Goal: Information Seeking & Learning: Learn about a topic

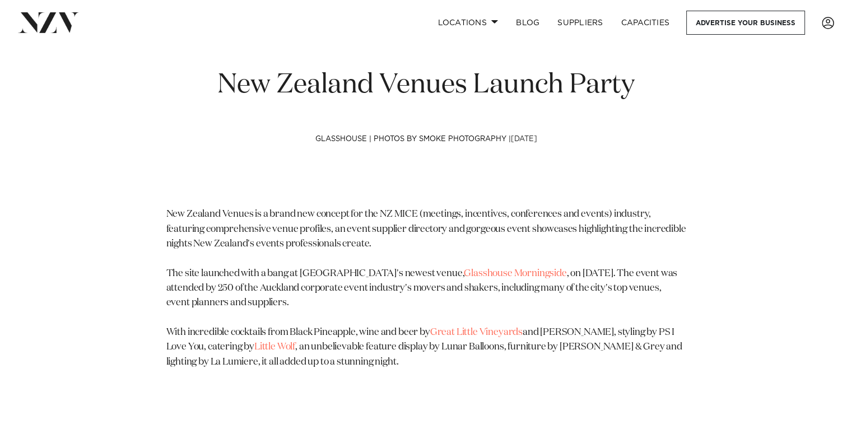
click at [274, 228] on p "New Zealand Venues is a brand new concept for the NZ MICE (meetings, incentives…" at bounding box center [426, 288] width 520 height 162
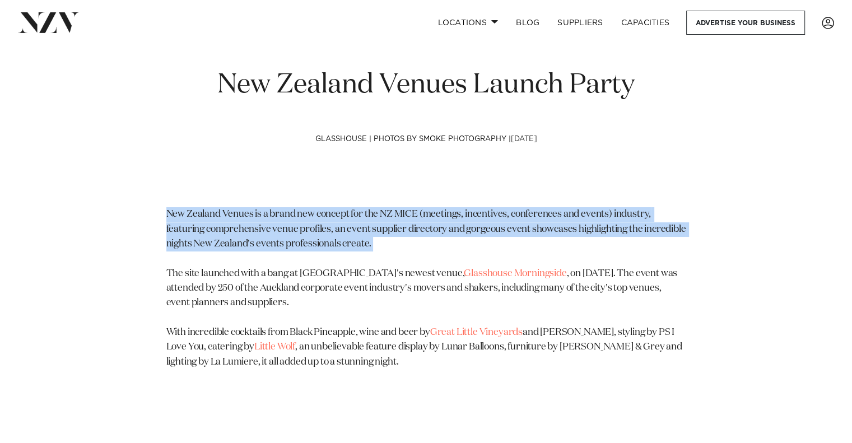
click at [274, 228] on p "New Zealand Venues is a brand new concept for the NZ MICE (meetings, incentives…" at bounding box center [426, 288] width 520 height 162
click at [244, 232] on p "New Zealand Venues is a brand new concept for the NZ MICE (meetings, incentives…" at bounding box center [426, 288] width 520 height 162
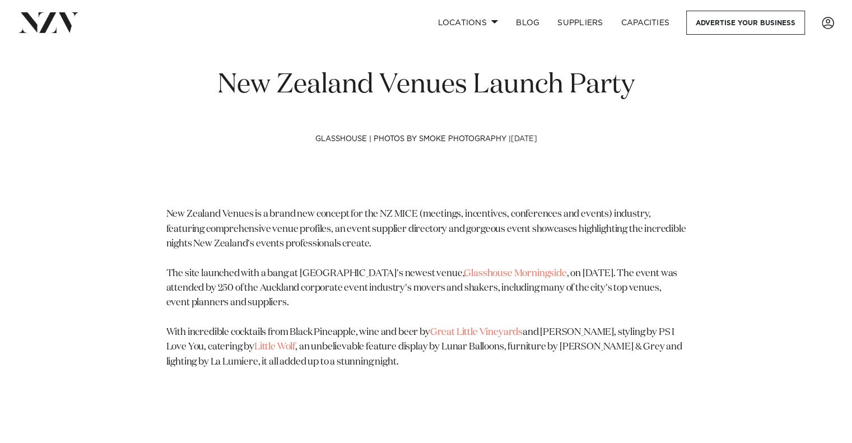
click at [274, 279] on p "New Zealand Venues is a brand new concept for the NZ MICE (meetings, incentives…" at bounding box center [426, 288] width 520 height 162
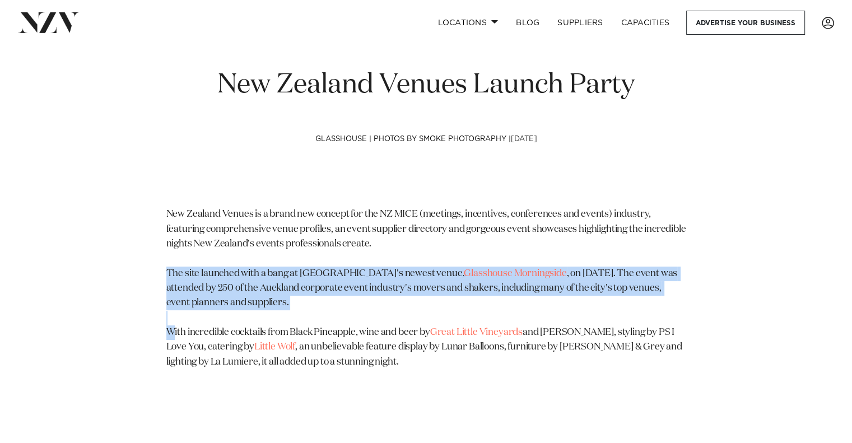
click at [274, 279] on p "New Zealand Venues is a brand new concept for the NZ MICE (meetings, incentives…" at bounding box center [426, 288] width 520 height 162
click at [226, 279] on p "New Zealand Venues is a brand new concept for the NZ MICE (meetings, incentives…" at bounding box center [426, 288] width 520 height 162
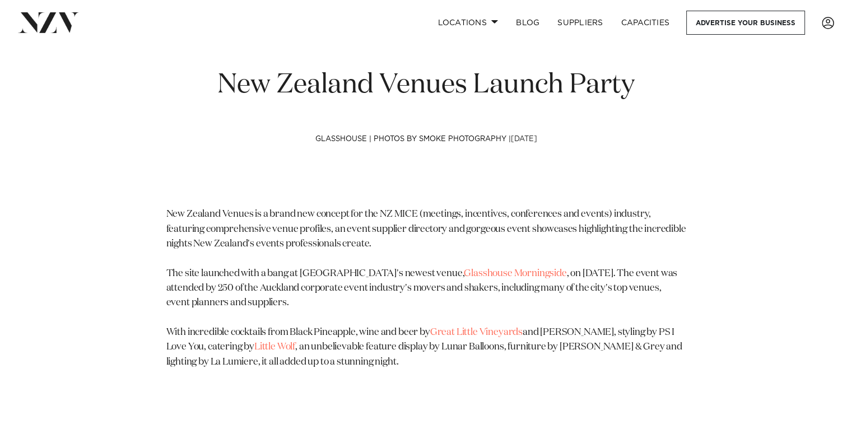
click at [278, 278] on p "New Zealand Venues is a brand new concept for the NZ MICE (meetings, incentives…" at bounding box center [426, 288] width 520 height 162
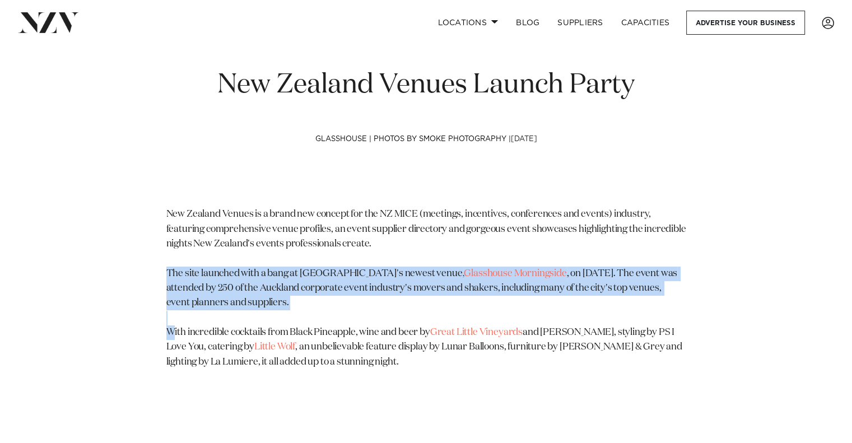
click at [278, 278] on p "New Zealand Venues is a brand new concept for the NZ MICE (meetings, incentives…" at bounding box center [426, 288] width 520 height 162
click at [245, 281] on p "New Zealand Venues is a brand new concept for the NZ MICE (meetings, incentives…" at bounding box center [426, 288] width 520 height 162
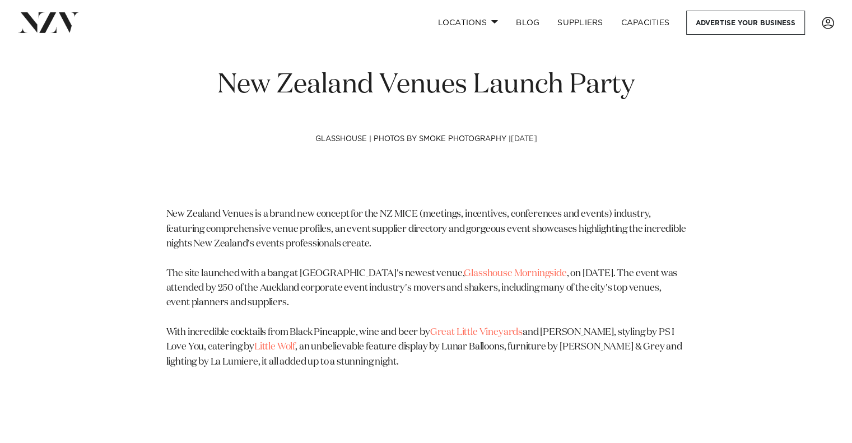
click at [261, 287] on p "New Zealand Venues is a brand new concept for the NZ MICE (meetings, incentives…" at bounding box center [426, 288] width 520 height 162
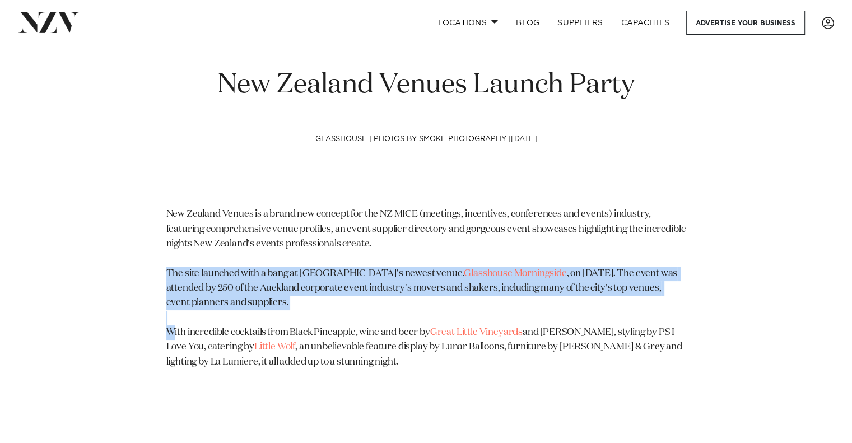
click at [261, 287] on p "New Zealand Venues is a brand new concept for the NZ MICE (meetings, incentives…" at bounding box center [426, 288] width 520 height 162
click at [229, 287] on p "New Zealand Venues is a brand new concept for the NZ MICE (meetings, incentives…" at bounding box center [426, 288] width 520 height 162
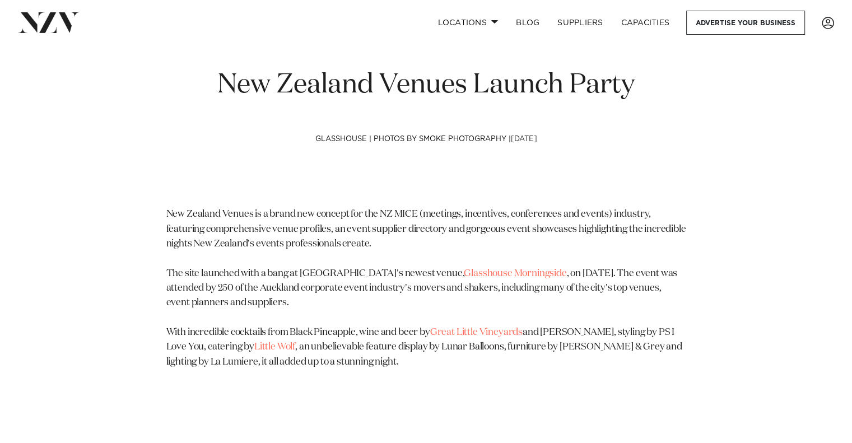
click at [309, 336] on p "New Zealand Venues is a brand new concept for the NZ MICE (meetings, incentives…" at bounding box center [426, 288] width 520 height 162
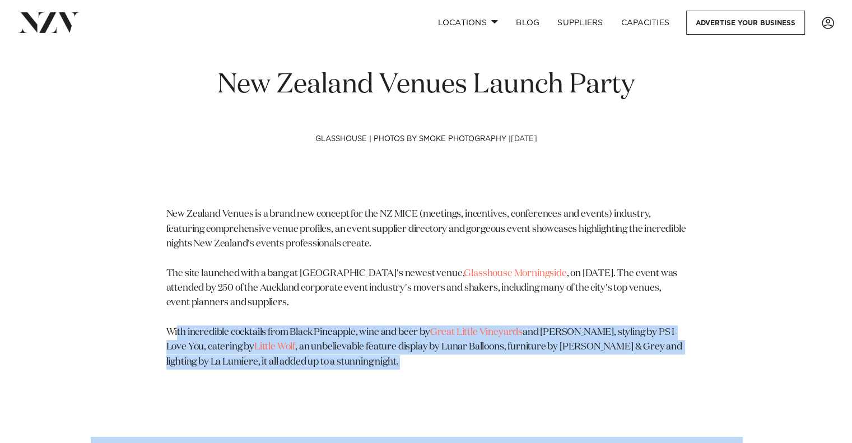
click at [309, 336] on p "New Zealand Venues is a brand new concept for the NZ MICE (meetings, incentives…" at bounding box center [426, 288] width 520 height 162
click at [342, 337] on p "New Zealand Venues is a brand new concept for the NZ MICE (meetings, incentives…" at bounding box center [426, 288] width 520 height 162
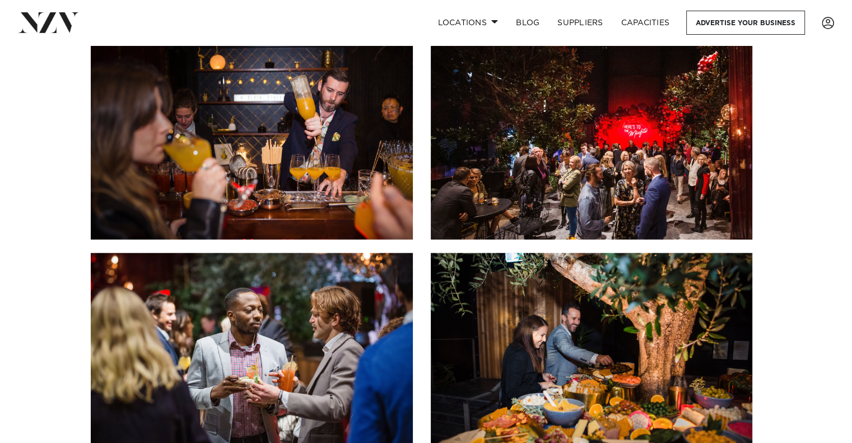
scroll to position [2771, 0]
